Goal: Information Seeking & Learning: Check status

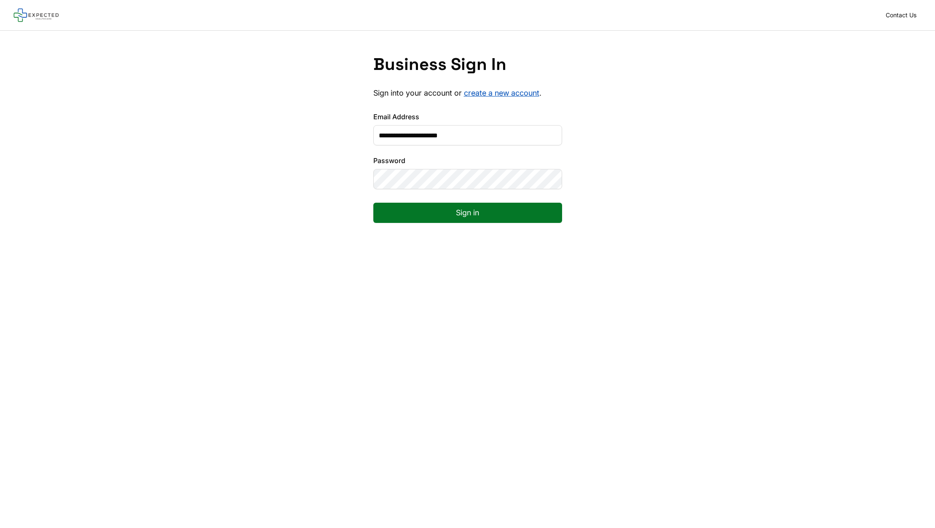
type input "**********"
click at [458, 220] on button "Sign in" at bounding box center [467, 213] width 189 height 20
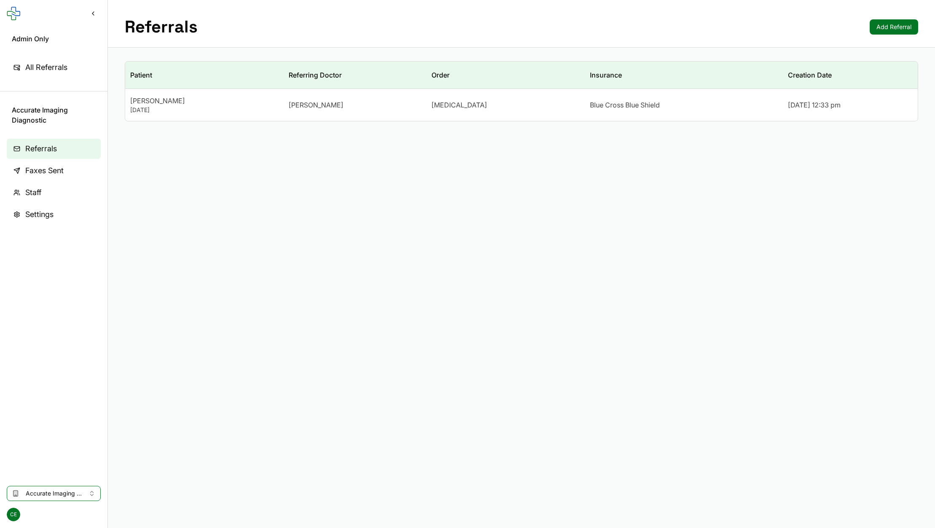
click at [55, 62] on span "All Referrals" at bounding box center [46, 68] width 42 height 12
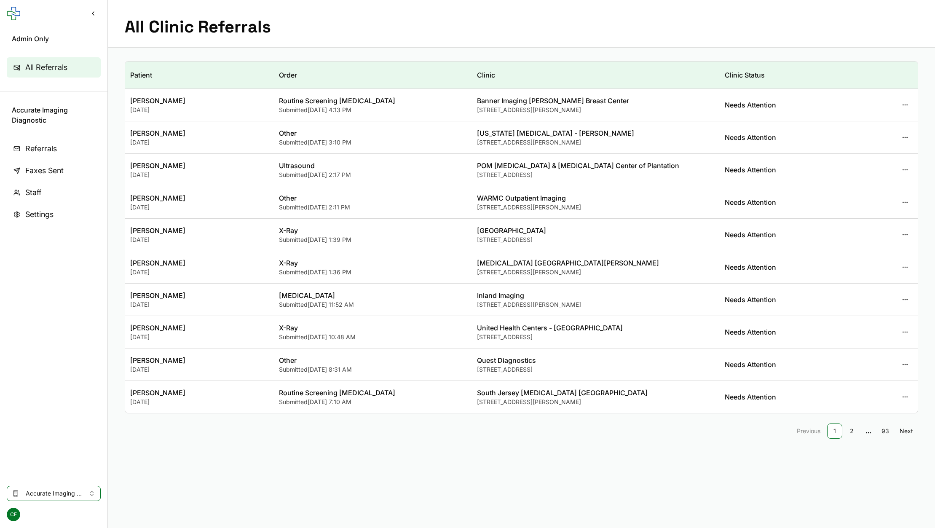
click at [213, 112] on div "[DATE]" at bounding box center [199, 110] width 139 height 8
click at [353, 114] on div "Submitted [DATE] 4:13 PM" at bounding box center [373, 110] width 188 height 8
click at [616, 122] on td "[US_STATE] [MEDICAL_DATA] - [PERSON_NAME] [STREET_ADDRESS][PERSON_NAME]" at bounding box center [596, 137] width 248 height 32
click at [622, 142] on div "[STREET_ADDRESS][PERSON_NAME]" at bounding box center [596, 142] width 238 height 8
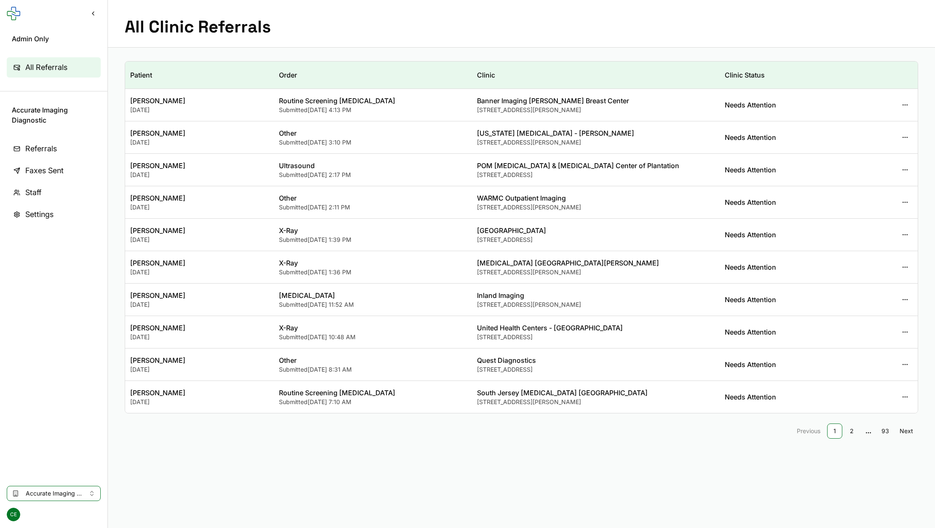
click at [533, 176] on span "[STREET_ADDRESS]" at bounding box center [505, 174] width 56 height 7
click at [512, 297] on span "Inland Imaging" at bounding box center [500, 295] width 47 height 8
click at [508, 248] on td "[GEOGRAPHIC_DATA] [STREET_ADDRESS]" at bounding box center [596, 235] width 248 height 32
click at [507, 224] on td "[GEOGRAPHIC_DATA] [STREET_ADDRESS]" at bounding box center [596, 235] width 248 height 32
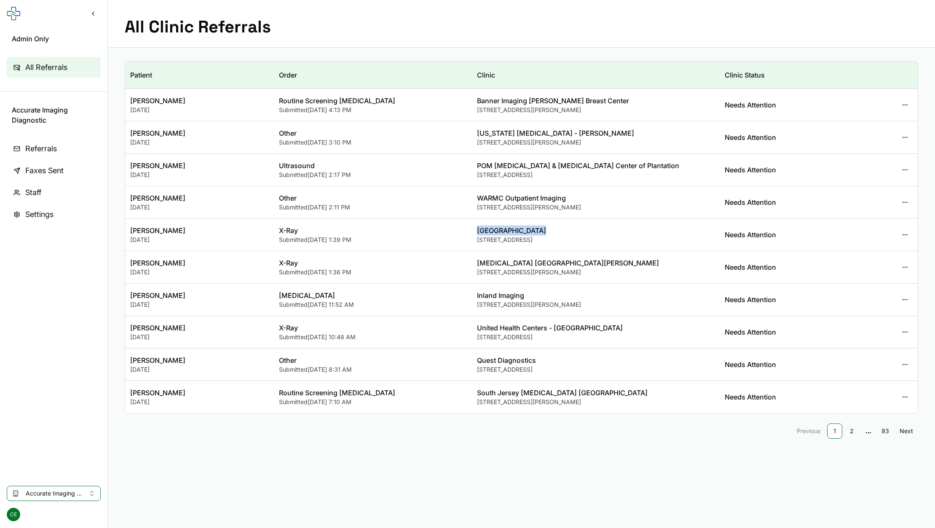
click at [507, 224] on td "[GEOGRAPHIC_DATA] [STREET_ADDRESS]" at bounding box center [596, 235] width 248 height 32
click at [508, 195] on span "WARMC Outpatient Imaging" at bounding box center [521, 198] width 89 height 8
click at [450, 196] on div "Other" at bounding box center [373, 198] width 188 height 10
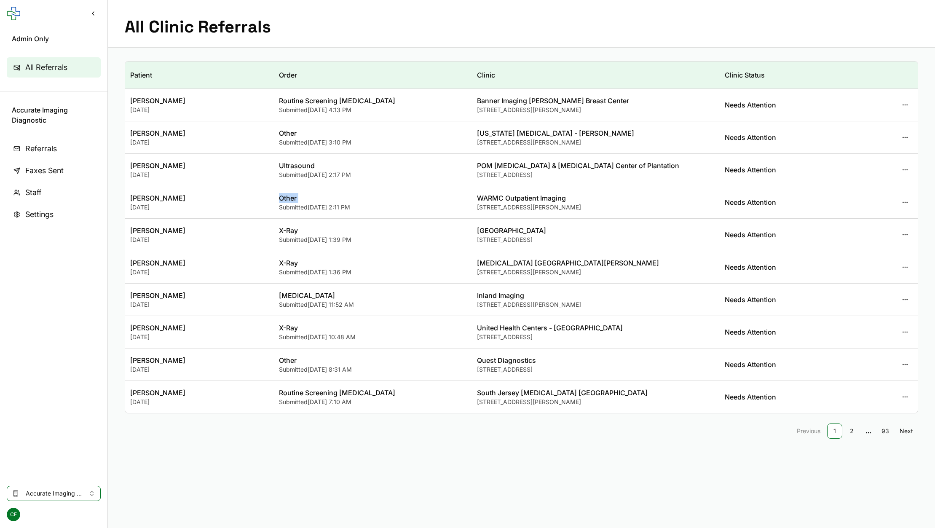
click at [450, 196] on div "Other" at bounding box center [373, 198] width 188 height 10
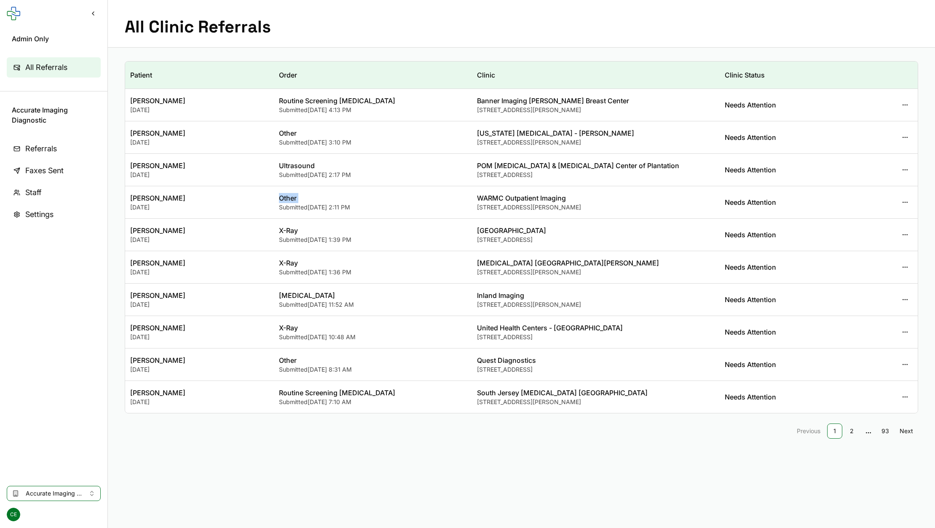
click at [450, 196] on div "Other" at bounding box center [373, 198] width 188 height 10
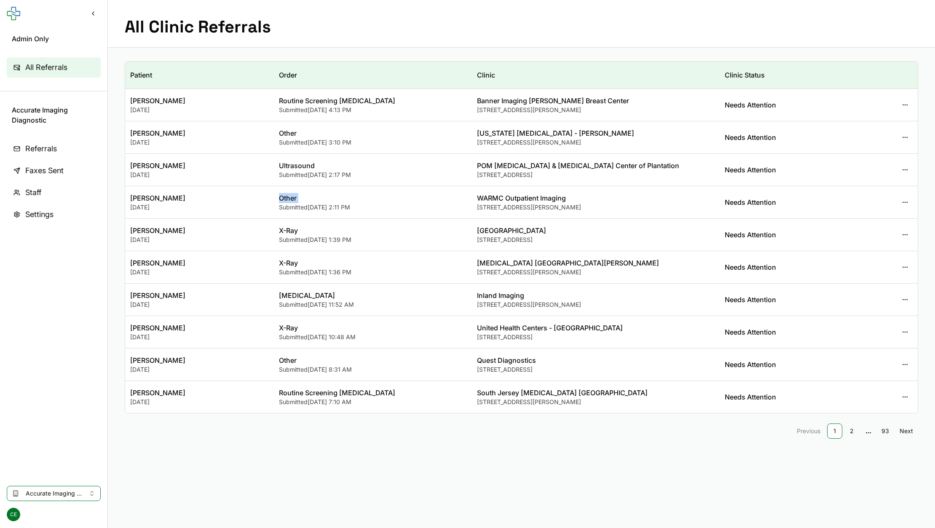
click at [450, 196] on div "Other" at bounding box center [373, 198] width 188 height 10
click at [396, 228] on div "X-Ray" at bounding box center [373, 230] width 188 height 10
